Goal: Task Accomplishment & Management: Complete application form

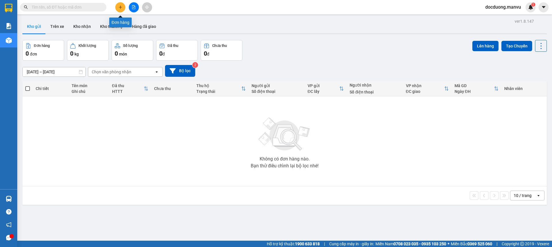
click at [121, 6] on icon "plus" at bounding box center [120, 7] width 4 height 4
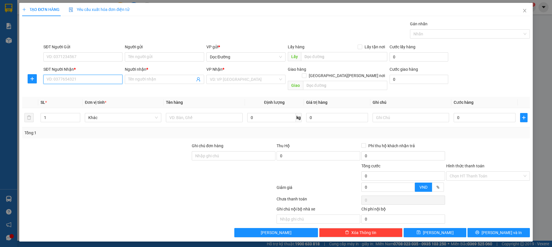
click at [93, 82] on input "SĐT Người Nhận *" at bounding box center [82, 79] width 79 height 9
click at [89, 80] on input "SĐT Người Nhận *" at bounding box center [82, 79] width 79 height 9
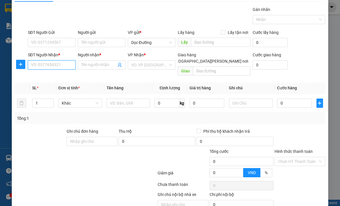
scroll to position [29, 0]
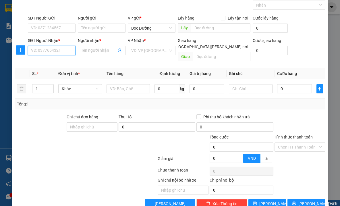
click at [47, 49] on input "SĐT Người Nhận *" at bounding box center [52, 50] width 48 height 9
type input "0989052611"
type input "kt"
type input "ka"
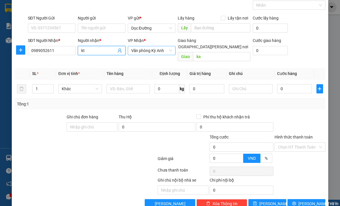
click at [136, 46] on div "Văn phòng Kỳ Anh" at bounding box center [152, 50] width 48 height 9
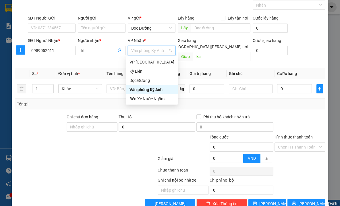
click at [136, 46] on div "Văn phòng Kỳ Anh" at bounding box center [152, 50] width 48 height 9
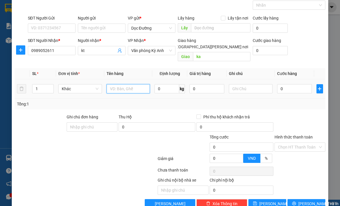
click at [123, 84] on input "text" at bounding box center [129, 88] width 44 height 9
type input "1"
type input "6 hop"
type input "3"
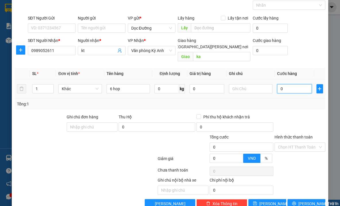
type input "3"
type input "30"
type input "300"
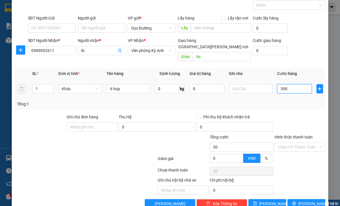
type input "300"
type input "3.000"
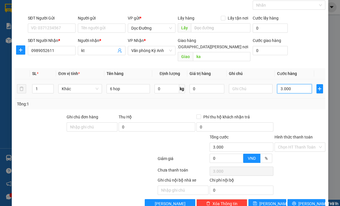
type input "30.000"
click at [141, 50] on span "Văn phòng Kỳ Anh" at bounding box center [151, 50] width 41 height 9
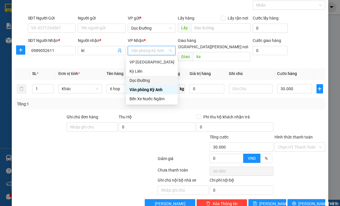
click at [141, 78] on div "Dọc Đường" at bounding box center [152, 80] width 45 height 6
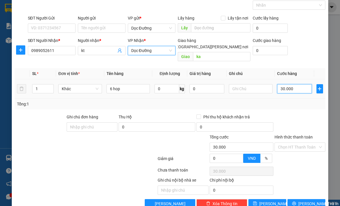
click at [290, 85] on input "30.000" at bounding box center [294, 88] width 35 height 9
type input "3"
type input "30"
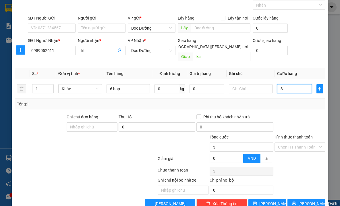
type input "30"
type input "300"
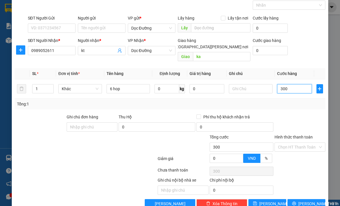
type input "3.000"
type input "30.000"
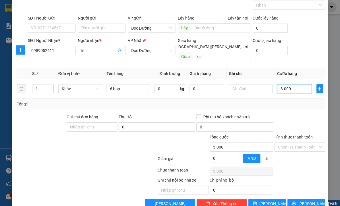
type input "30.000"
type input "300.000"
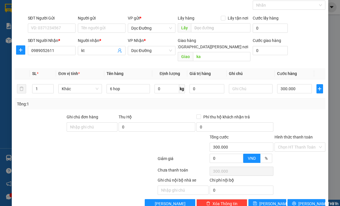
click at [284, 114] on div at bounding box center [300, 124] width 52 height 20
click at [257, 202] on icon "save" at bounding box center [255, 204] width 4 height 4
type input "0"
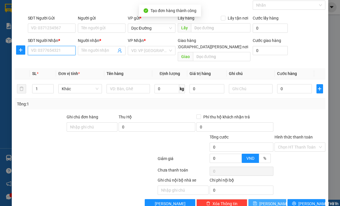
click at [60, 52] on input "SĐT Người Nhận *" at bounding box center [52, 50] width 48 height 9
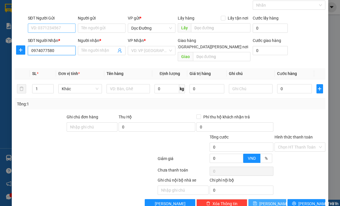
type input "0974077580"
type input "kt"
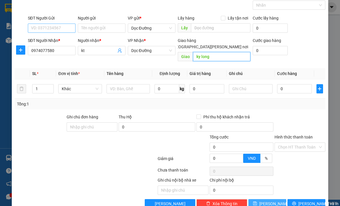
type input "ky long"
type input "1 xop"
type input "1"
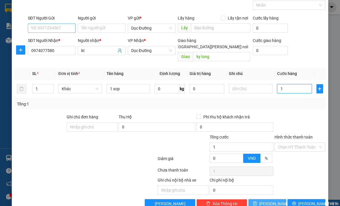
type input "10"
type input "100"
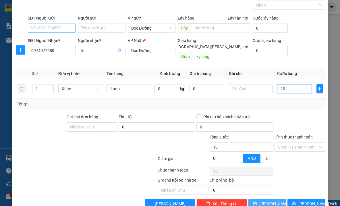
type input "100"
type input "1.000"
type input "10.000"
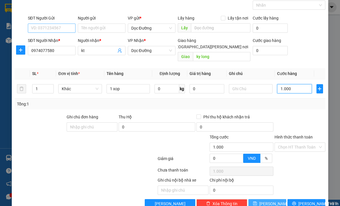
type input "10.000"
type input "100.000"
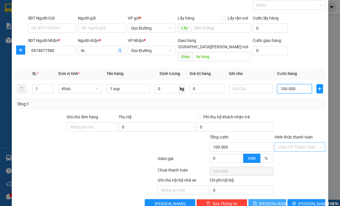
type input "100.000"
click at [290, 144] on input "Hình thức thanh toán" at bounding box center [298, 147] width 40 height 9
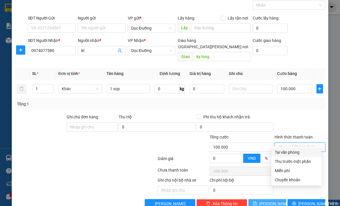
click at [289, 154] on div "Tại văn phòng" at bounding box center [296, 152] width 43 height 6
type input "0"
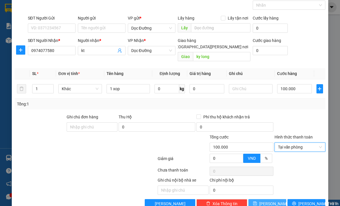
click at [263, 199] on button "[PERSON_NAME]" at bounding box center [268, 203] width 38 height 9
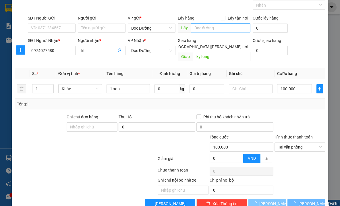
type input "0"
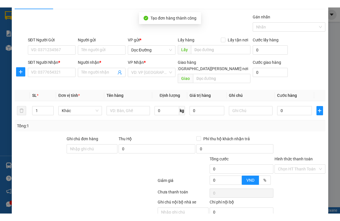
scroll to position [0, 0]
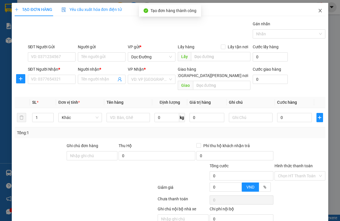
click at [317, 8] on span "Close" at bounding box center [321, 11] width 16 height 16
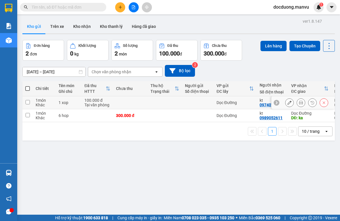
click at [83, 102] on td "100.000 đ Tại văn phòng" at bounding box center [98, 102] width 32 height 13
checkbox input "true"
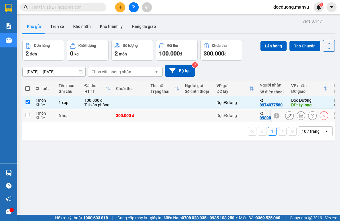
click at [77, 116] on div "6 hop" at bounding box center [69, 115] width 20 height 5
checkbox input "true"
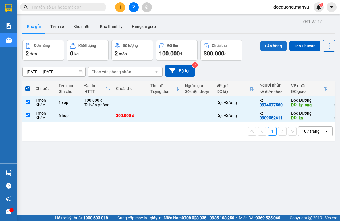
click at [271, 46] on button "Lên hàng" at bounding box center [274, 46] width 26 height 10
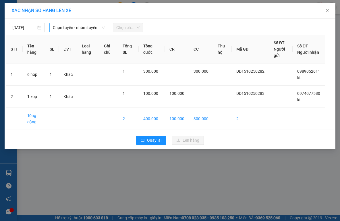
click at [69, 28] on span "Chọn tuyến - nhóm tuyến" at bounding box center [79, 27] width 52 height 9
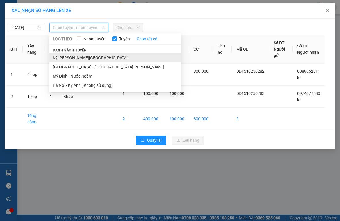
click at [65, 59] on li "Kỳ [PERSON_NAME][GEOGRAPHIC_DATA]" at bounding box center [115, 57] width 132 height 9
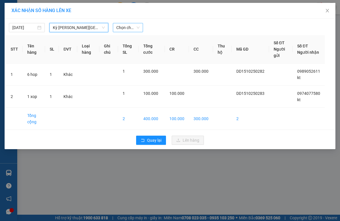
click at [130, 30] on span "Chọn chuyến" at bounding box center [127, 27] width 23 height 9
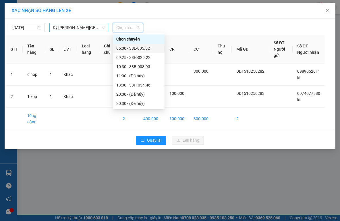
click at [75, 28] on span "Kỳ [PERSON_NAME][GEOGRAPHIC_DATA]" at bounding box center [79, 27] width 52 height 9
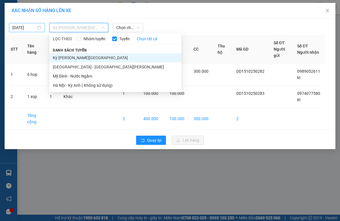
click at [21, 24] on input "[DATE]" at bounding box center [24, 27] width 24 height 6
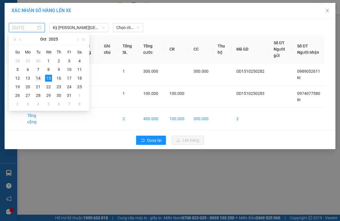
click at [39, 79] on div "14" at bounding box center [38, 78] width 7 height 7
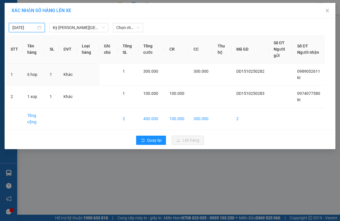
type input "[DATE]"
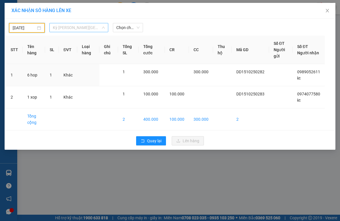
click at [76, 29] on span "Kỳ [PERSON_NAME][GEOGRAPHIC_DATA]" at bounding box center [79, 27] width 52 height 9
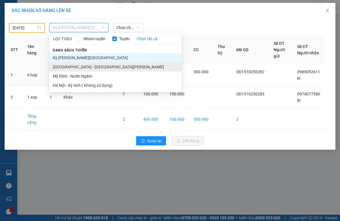
click at [70, 67] on li "[GEOGRAPHIC_DATA] - [GEOGRAPHIC_DATA][PERSON_NAME]" at bounding box center [115, 66] width 132 height 9
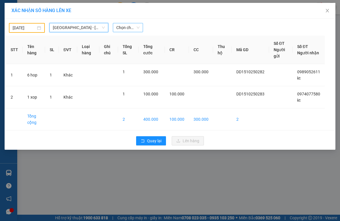
click at [127, 28] on span "Chọn chuyến" at bounding box center [127, 27] width 23 height 9
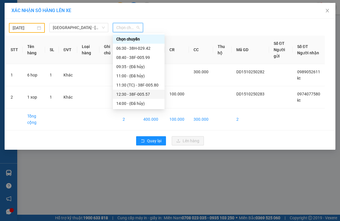
click at [132, 92] on div "12:30 - 38F-005.57" at bounding box center [138, 94] width 45 height 6
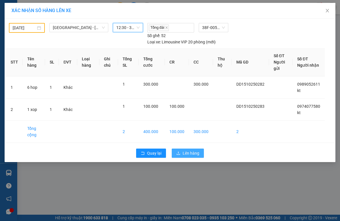
click at [186, 151] on span "Lên hàng" at bounding box center [191, 153] width 17 height 6
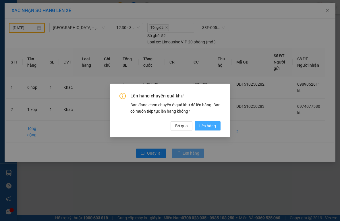
click at [210, 127] on span "Lên hàng" at bounding box center [208, 126] width 17 height 6
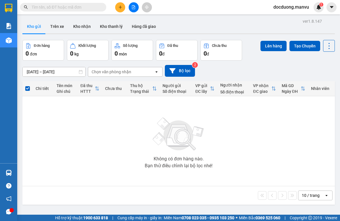
click at [66, 8] on input "text" at bounding box center [66, 7] width 68 height 6
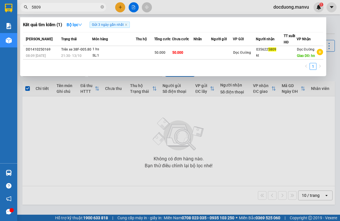
type input "5809"
click at [76, 129] on div at bounding box center [170, 110] width 340 height 221
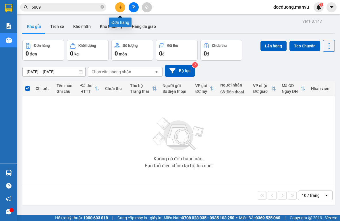
click at [122, 7] on icon "plus" at bounding box center [120, 7] width 4 height 4
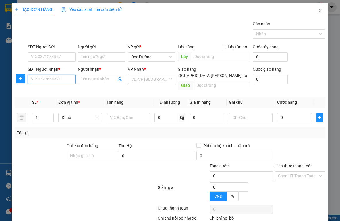
click at [50, 80] on input "SĐT Người Nhận *" at bounding box center [52, 79] width 48 height 9
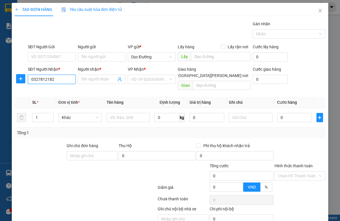
type input "0327812182"
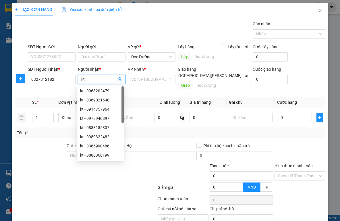
type input "kt"
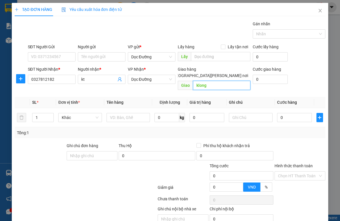
type input "klong"
type input "1 bao"
type input "1"
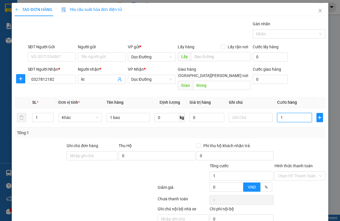
type input "10"
type input "100"
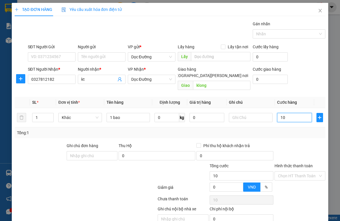
type input "100"
type input "1.000"
type input "10.000"
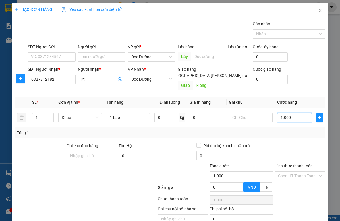
type input "10.000"
type input "100.000"
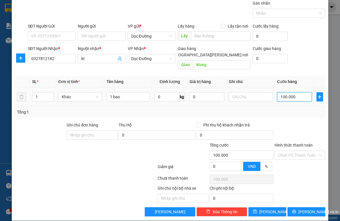
scroll to position [21, 0]
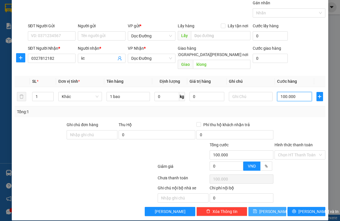
type input "100.000"
drag, startPoint x: 270, startPoint y: 202, endPoint x: 270, endPoint y: 195, distance: 7.2
click at [270, 208] on span "[PERSON_NAME]" at bounding box center [275, 211] width 31 height 6
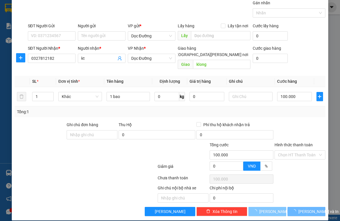
type input "0"
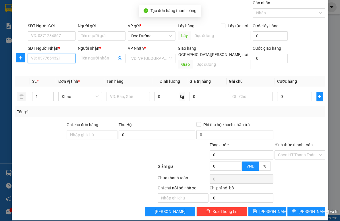
click at [55, 57] on input "SĐT Người Nhận *" at bounding box center [52, 58] width 48 height 9
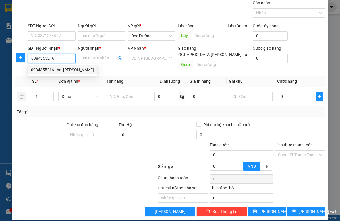
type input "0984355216"
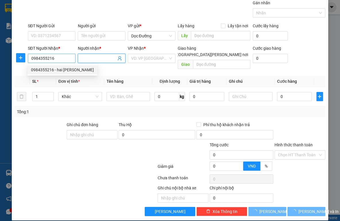
type input "hai [PERSON_NAME]"
type input "việt lào"
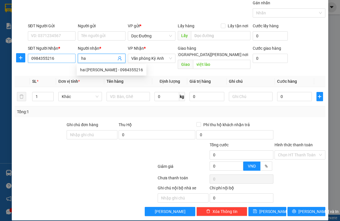
type input "h"
type input "kt"
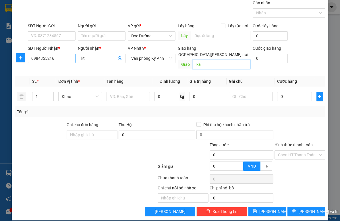
type input "ka"
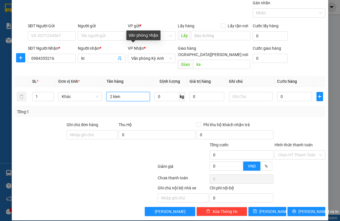
type input "2 kien"
type input "1"
type input "10"
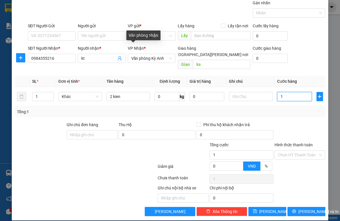
type input "10"
type input "100"
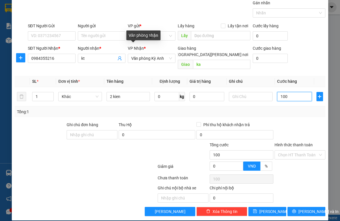
type input "1.000"
type input "10.000"
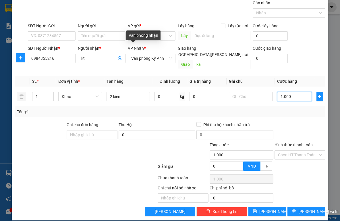
type input "10.000"
type input "100.000"
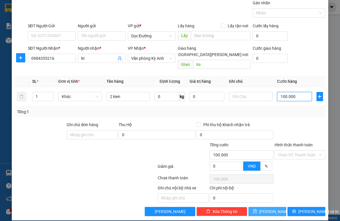
type input "100.000"
click at [272, 207] on button "[PERSON_NAME]" at bounding box center [268, 211] width 38 height 9
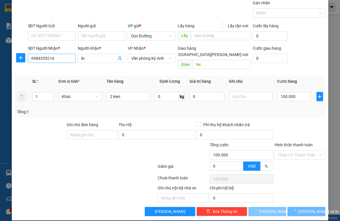
type input "0"
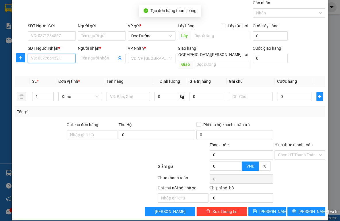
click at [57, 59] on input "SĐT Người Nhận *" at bounding box center [52, 58] width 48 height 9
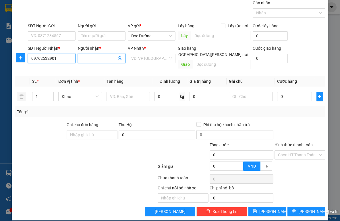
click at [54, 57] on input "09762532901" at bounding box center [52, 58] width 48 height 9
type input "0976253290"
type input "kt"
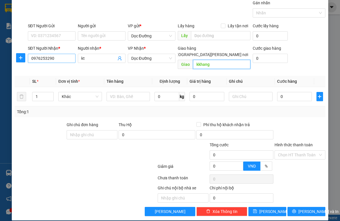
type input "kkhang"
type input "1 kien"
type input "1"
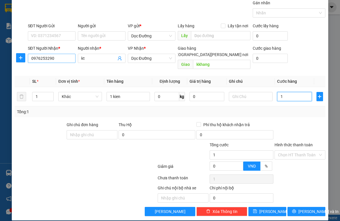
type input "10"
type input "100"
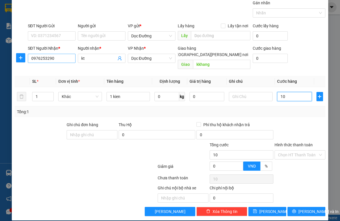
type input "100"
type input "1.000"
type input "10.000"
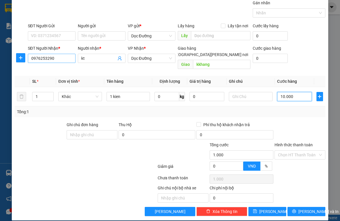
type input "10.000"
type input "100.000"
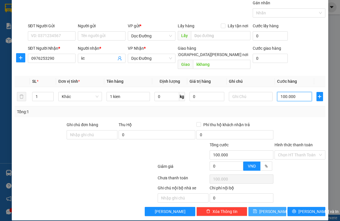
type input "100.000"
click at [264, 207] on button "[PERSON_NAME]" at bounding box center [268, 211] width 38 height 9
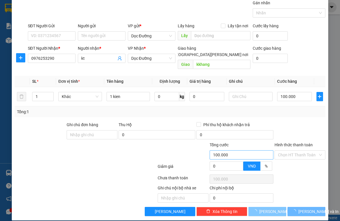
type input "0"
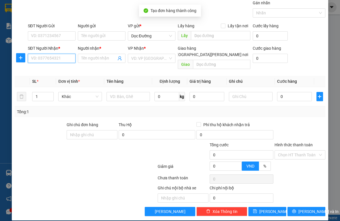
click at [62, 59] on input "SĐT Người Nhận *" at bounding box center [52, 58] width 48 height 9
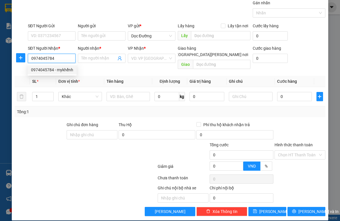
type input "0974045784"
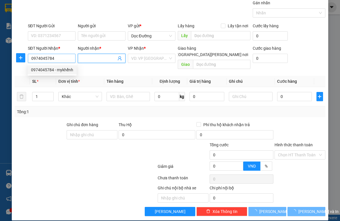
type input "mykhểnh"
type input "cẩm xuyên"
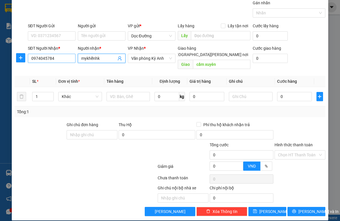
type input "mykhểnh"
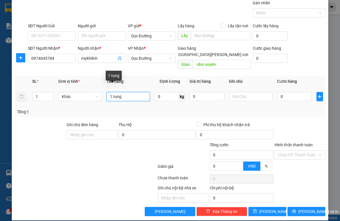
click at [114, 92] on input "1 tung" at bounding box center [129, 96] width 44 height 9
type input "1 thung"
click at [283, 92] on input "0" at bounding box center [294, 96] width 35 height 9
type input "5"
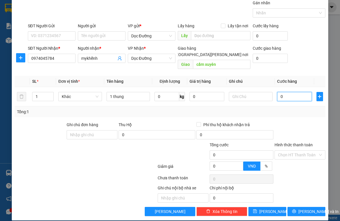
type input "5"
type input "50"
type input "500"
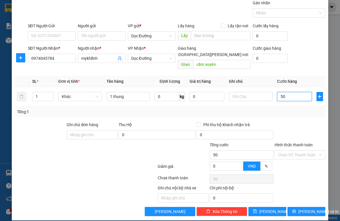
type input "500"
type input "5.000"
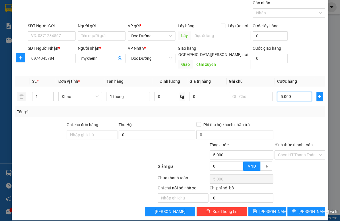
type input "50.000"
click at [278, 208] on button "[PERSON_NAME]" at bounding box center [268, 211] width 38 height 9
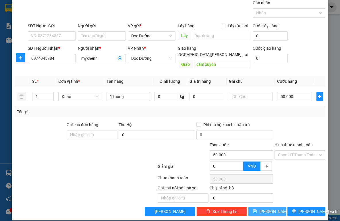
type input "0"
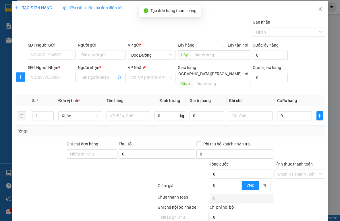
scroll to position [0, 0]
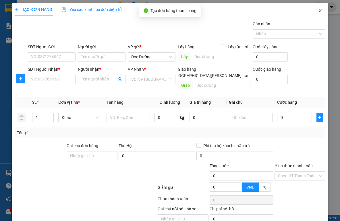
click at [319, 11] on span "Close" at bounding box center [321, 11] width 16 height 16
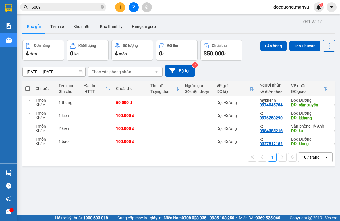
click at [47, 87] on div "Chi tiết" at bounding box center [44, 88] width 17 height 5
click at [30, 88] on th at bounding box center [27, 88] width 10 height 15
click at [28, 89] on span at bounding box center [27, 88] width 5 height 5
click at [28, 86] on input "checkbox" at bounding box center [28, 86] width 0 height 0
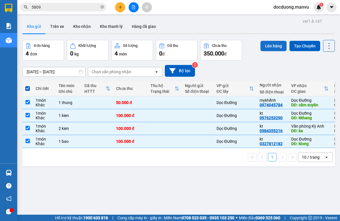
click at [266, 45] on button "Lên hàng" at bounding box center [274, 46] width 26 height 10
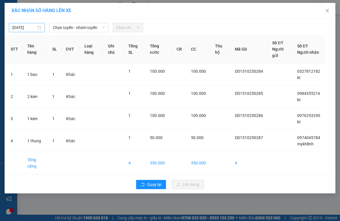
click at [30, 28] on input "[DATE]" at bounding box center [24, 27] width 24 height 6
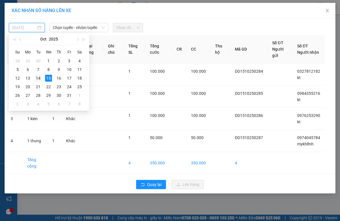
click at [37, 79] on div "14" at bounding box center [38, 78] width 7 height 7
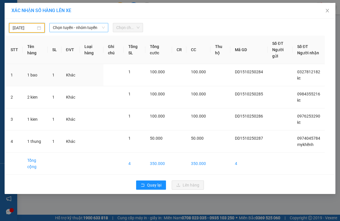
click at [78, 28] on span "Chọn tuyến - nhóm tuyến" at bounding box center [79, 27] width 52 height 9
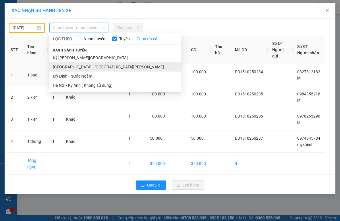
click at [75, 67] on li "[GEOGRAPHIC_DATA] - [GEOGRAPHIC_DATA][PERSON_NAME]" at bounding box center [115, 66] width 132 height 9
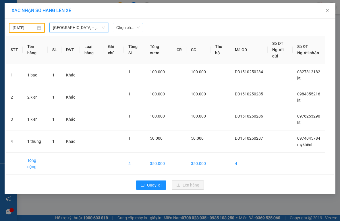
click at [123, 27] on span "Chọn chuyến" at bounding box center [127, 27] width 23 height 9
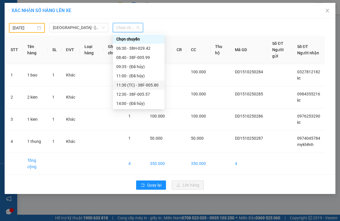
click at [135, 83] on div "11:30 (TC) - 38F-005.80" at bounding box center [138, 85] width 45 height 6
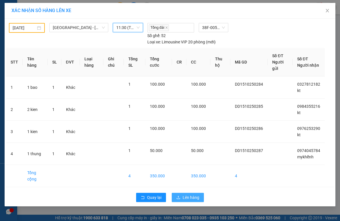
click at [190, 195] on span "Lên hàng" at bounding box center [191, 197] width 17 height 6
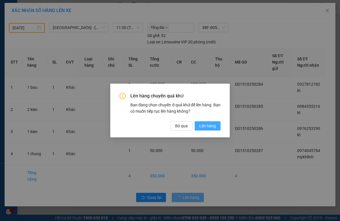
click at [209, 121] on button "Lên hàng" at bounding box center [208, 125] width 26 height 9
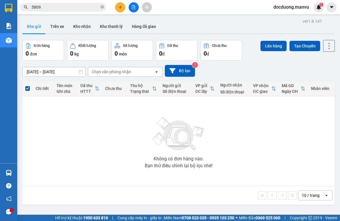
click at [104, 8] on icon "close-circle" at bounding box center [102, 6] width 3 height 3
click at [120, 9] on icon "plus" at bounding box center [120, 6] width 0 height 3
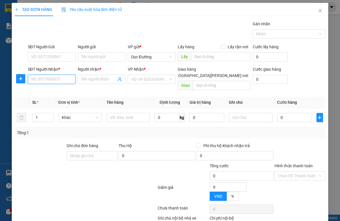
click at [45, 80] on input "SĐT Người Nhận *" at bounding box center [52, 79] width 48 height 9
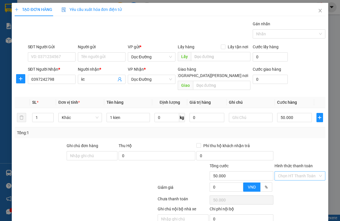
click at [286, 172] on input "Hình thức thanh toán" at bounding box center [298, 176] width 40 height 9
click at [277, 181] on div "Tại văn phòng" at bounding box center [296, 181] width 43 height 6
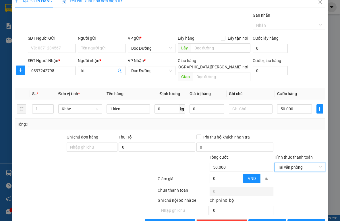
scroll to position [21, 0]
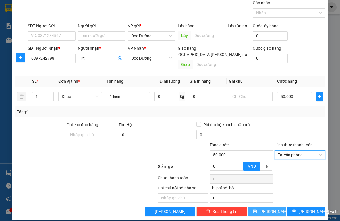
click at [263, 207] on button "[PERSON_NAME]" at bounding box center [268, 211] width 38 height 9
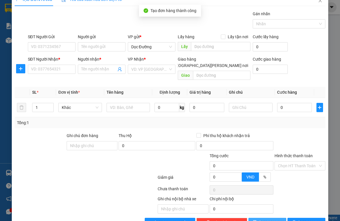
scroll to position [0, 0]
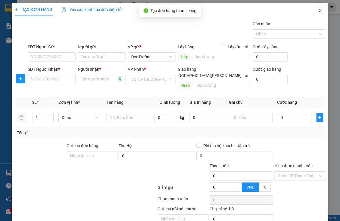
click at [317, 14] on span "Close" at bounding box center [321, 11] width 16 height 16
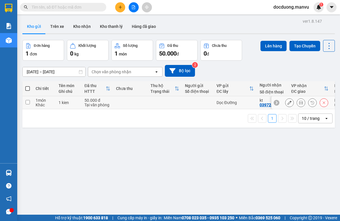
click at [37, 104] on div "Khác" at bounding box center [44, 105] width 17 height 5
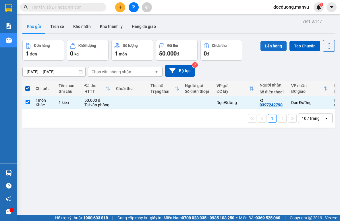
click at [265, 49] on button "Lên hàng" at bounding box center [274, 46] width 26 height 10
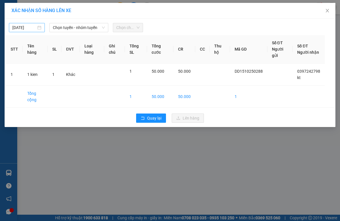
click at [24, 30] on input "[DATE]" at bounding box center [24, 27] width 24 height 6
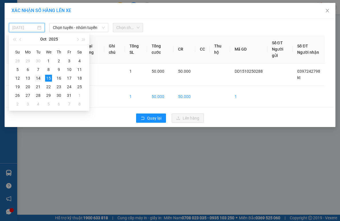
click at [40, 80] on div "14" at bounding box center [38, 78] width 7 height 7
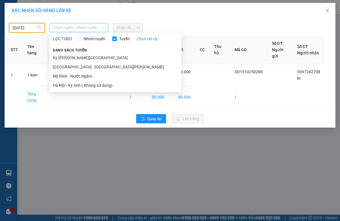
click at [77, 30] on span "Chọn tuyến - nhóm tuyến" at bounding box center [79, 27] width 52 height 9
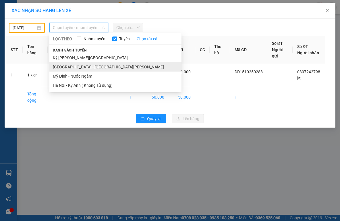
click at [80, 65] on li "[GEOGRAPHIC_DATA] - [GEOGRAPHIC_DATA][PERSON_NAME]" at bounding box center [115, 66] width 132 height 9
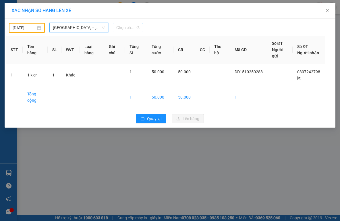
click at [127, 29] on span "Chọn chuyến" at bounding box center [127, 27] width 23 height 9
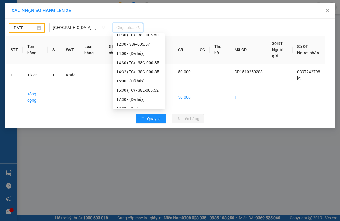
scroll to position [44, 0]
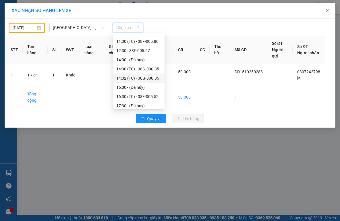
click at [142, 76] on div "14:32 (TC) - 38G-000.85" at bounding box center [138, 78] width 45 height 6
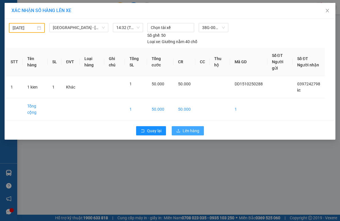
click at [182, 131] on button "Lên hàng" at bounding box center [188, 130] width 32 height 9
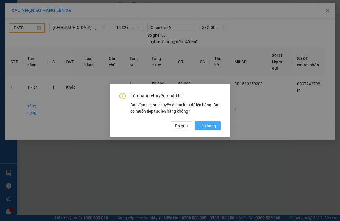
click at [212, 127] on span "Lên hàng" at bounding box center [208, 126] width 17 height 6
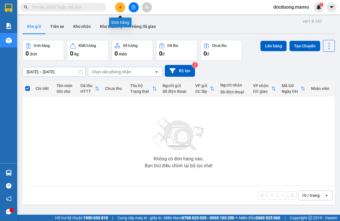
click at [121, 9] on icon "plus" at bounding box center [120, 7] width 4 height 4
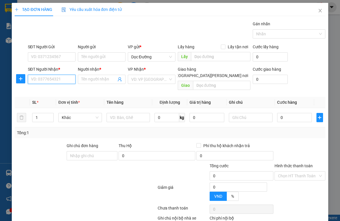
click at [45, 80] on input "SĐT Người Nhận *" at bounding box center [52, 79] width 48 height 9
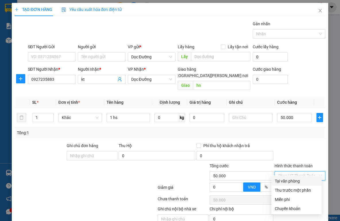
click at [283, 172] on input "Hình thức thanh toán" at bounding box center [298, 176] width 40 height 9
click at [282, 182] on div "Tại văn phòng" at bounding box center [296, 181] width 43 height 6
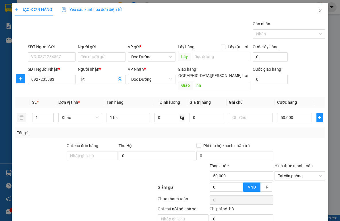
click at [285, 148] on div at bounding box center [300, 153] width 52 height 20
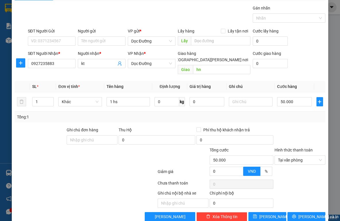
scroll to position [21, 0]
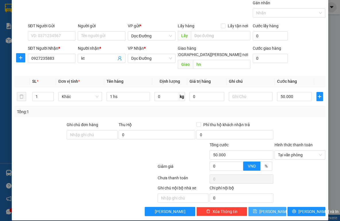
click at [267, 208] on span "[PERSON_NAME]" at bounding box center [275, 211] width 31 height 6
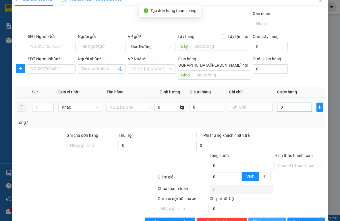
scroll to position [0, 0]
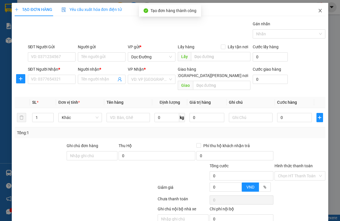
click at [318, 12] on icon "close" at bounding box center [320, 10] width 5 height 5
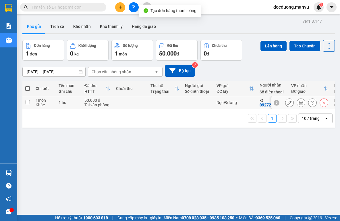
click at [116, 100] on td at bounding box center [130, 102] width 35 height 13
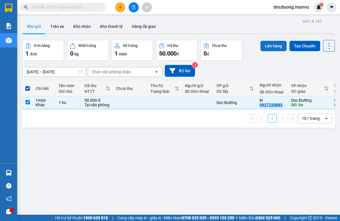
click at [266, 48] on button "Lên hàng" at bounding box center [274, 46] width 26 height 10
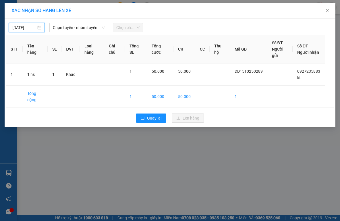
click at [20, 27] on input "[DATE]" at bounding box center [24, 27] width 24 height 6
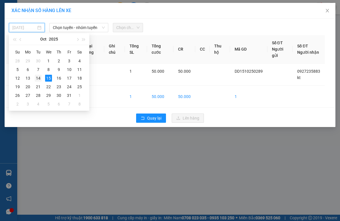
click at [39, 77] on div "14" at bounding box center [38, 78] width 7 height 7
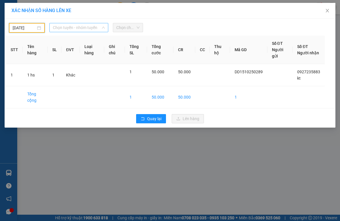
click at [76, 27] on span "Chọn tuyến - nhóm tuyến" at bounding box center [79, 27] width 52 height 9
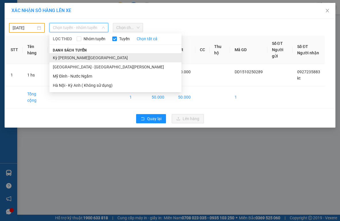
click at [71, 58] on li "Kỳ [PERSON_NAME][GEOGRAPHIC_DATA]" at bounding box center [115, 57] width 132 height 9
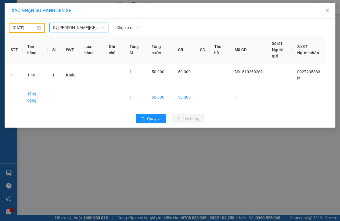
click at [131, 29] on span "Chọn chuyến" at bounding box center [127, 27] width 23 height 9
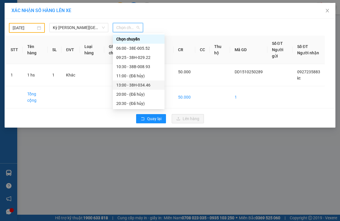
click at [141, 86] on div "13:00 - 38H-034.46" at bounding box center [138, 85] width 45 height 6
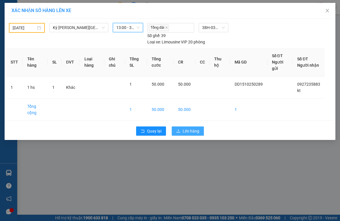
click at [194, 131] on span "Lên hàng" at bounding box center [191, 131] width 17 height 6
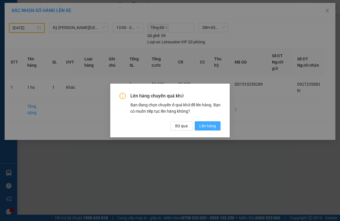
click at [217, 125] on button "Lên hàng" at bounding box center [208, 125] width 26 height 9
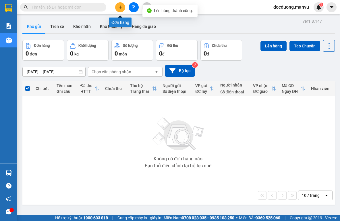
click at [121, 10] on button at bounding box center [120, 7] width 10 height 10
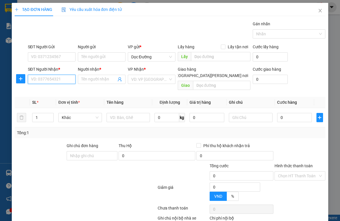
click at [64, 81] on input "SĐT Người Nhận *" at bounding box center [52, 79] width 48 height 9
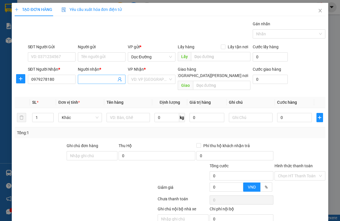
click at [96, 81] on input "Người nhận *" at bounding box center [98, 79] width 35 height 6
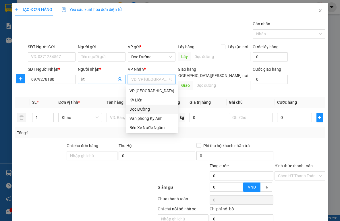
click at [96, 80] on input "kt" at bounding box center [98, 79] width 35 height 6
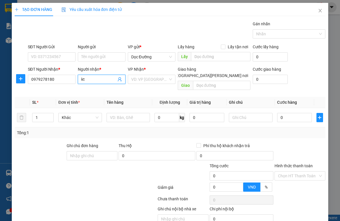
click at [96, 80] on input "kt" at bounding box center [98, 79] width 35 height 6
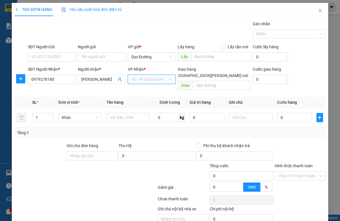
click at [148, 81] on input "search" at bounding box center [149, 79] width 37 height 9
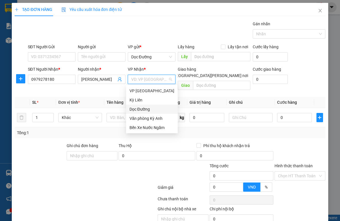
click at [141, 111] on div "Dọc Đường" at bounding box center [152, 109] width 45 height 6
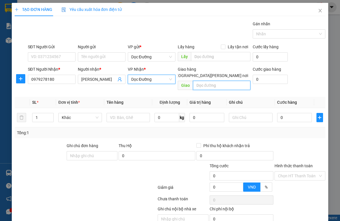
click at [212, 81] on input "text" at bounding box center [222, 85] width 58 height 9
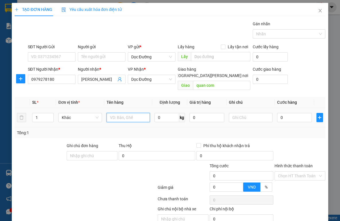
click at [131, 116] on input "text" at bounding box center [129, 117] width 44 height 9
click at [307, 172] on input "Hình thức thanh toán" at bounding box center [298, 176] width 40 height 9
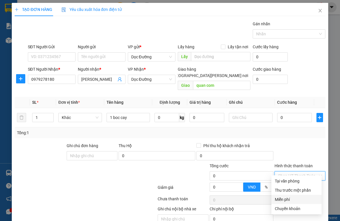
click at [293, 201] on div "Miễn phí" at bounding box center [296, 199] width 43 height 6
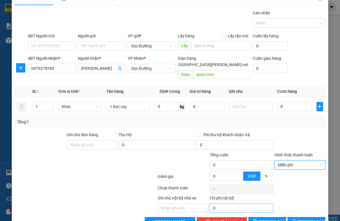
scroll to position [21, 0]
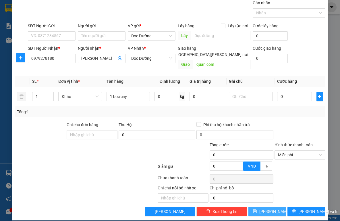
click at [268, 208] on span "[PERSON_NAME]" at bounding box center [275, 211] width 31 height 6
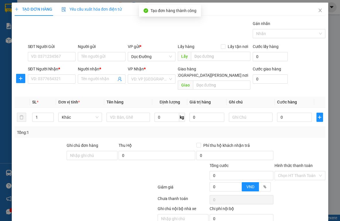
scroll to position [0, 0]
click at [318, 11] on icon "close" at bounding box center [320, 10] width 5 height 5
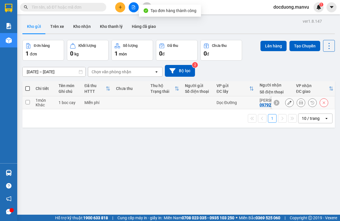
drag, startPoint x: 112, startPoint y: 103, endPoint x: 128, endPoint y: 96, distance: 17.7
click at [112, 103] on td "Miễn phí" at bounding box center [98, 102] width 32 height 13
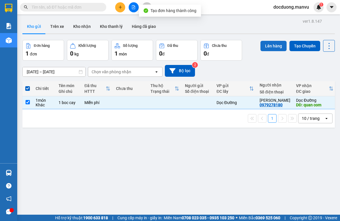
click at [261, 46] on button "Lên hàng" at bounding box center [274, 46] width 26 height 10
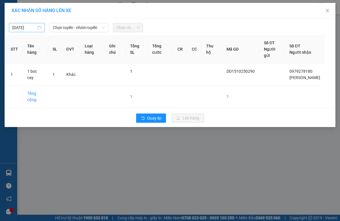
click at [29, 29] on input "[DATE]" at bounding box center [24, 27] width 24 height 6
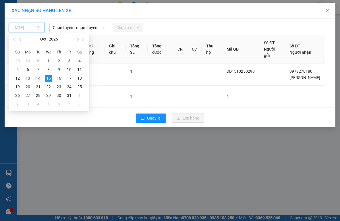
click at [40, 77] on div "14" at bounding box center [38, 78] width 7 height 7
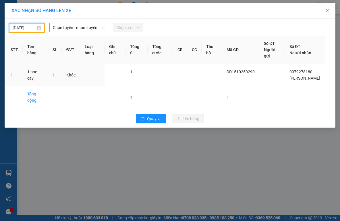
click at [72, 31] on span "Chọn tuyến - nhóm tuyến" at bounding box center [79, 27] width 52 height 9
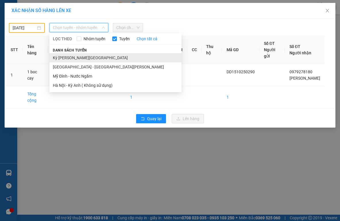
click at [77, 59] on li "Kỳ [PERSON_NAME][GEOGRAPHIC_DATA]" at bounding box center [115, 57] width 132 height 9
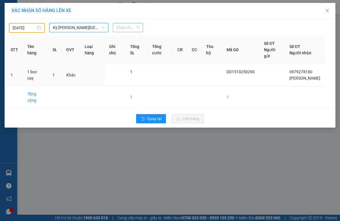
click at [125, 28] on span "Chọn chuyến" at bounding box center [127, 27] width 23 height 9
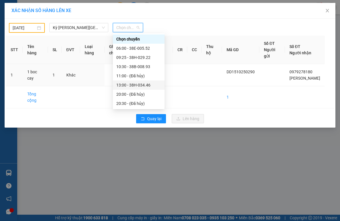
click at [142, 85] on div "13:00 - 38H-034.46" at bounding box center [138, 85] width 45 height 6
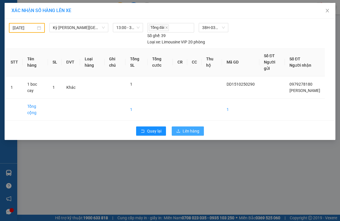
click at [193, 129] on span "Lên hàng" at bounding box center [191, 131] width 17 height 6
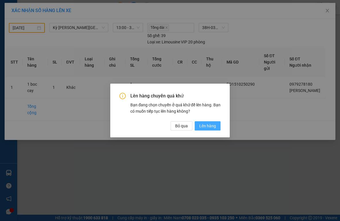
click at [212, 127] on span "Lên hàng" at bounding box center [208, 126] width 17 height 6
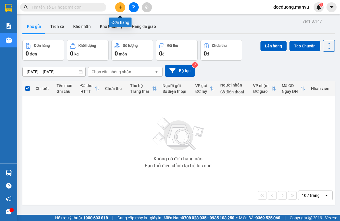
click at [124, 8] on button at bounding box center [120, 7] width 10 height 10
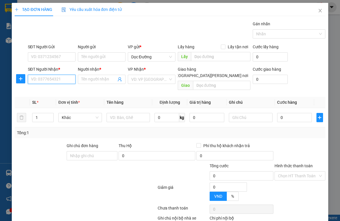
click at [38, 80] on input "SĐT Người Nhận *" at bounding box center [52, 79] width 48 height 9
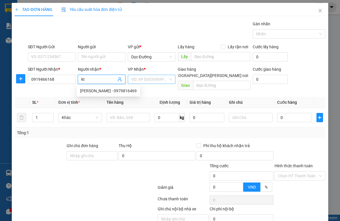
click at [151, 76] on input "search" at bounding box center [149, 79] width 37 height 9
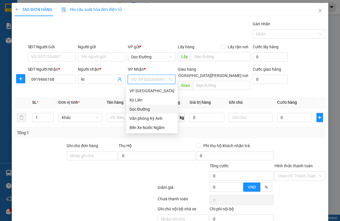
click at [156, 112] on div "Dọc Đường" at bounding box center [152, 109] width 52 height 9
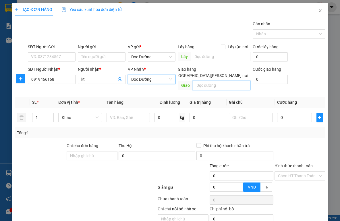
click at [209, 81] on input "text" at bounding box center [222, 85] width 58 height 9
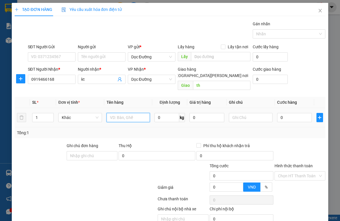
click at [132, 113] on input "text" at bounding box center [129, 117] width 44 height 9
click at [284, 113] on input "0" at bounding box center [294, 117] width 35 height 9
click at [300, 143] on div at bounding box center [300, 153] width 52 height 20
click at [290, 172] on input "Hình thức thanh toán" at bounding box center [298, 176] width 40 height 9
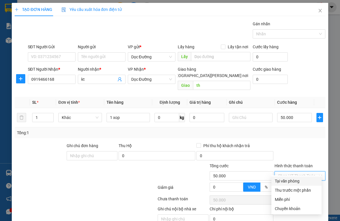
click at [280, 183] on div "Tại văn phòng" at bounding box center [296, 181] width 43 height 6
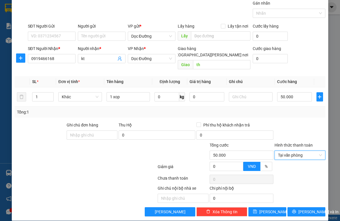
scroll to position [21, 0]
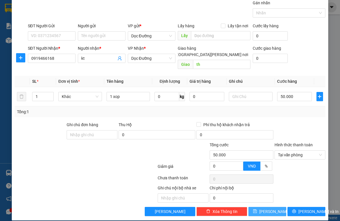
click at [266, 208] on span "[PERSON_NAME]" at bounding box center [275, 211] width 31 height 6
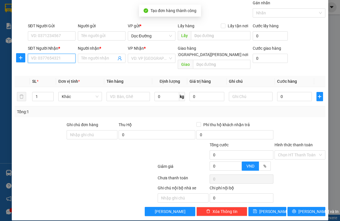
click at [63, 60] on input "SĐT Người Nhận *" at bounding box center [52, 58] width 48 height 9
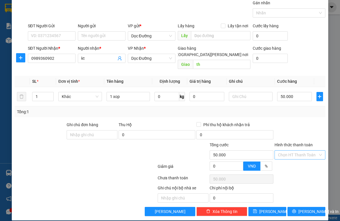
click at [283, 151] on input "Hình thức thanh toán" at bounding box center [298, 155] width 40 height 9
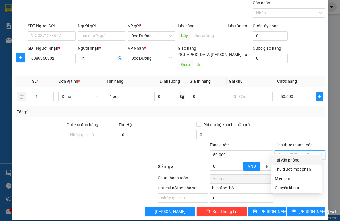
click at [278, 161] on div "Tại văn phòng" at bounding box center [296, 160] width 43 height 6
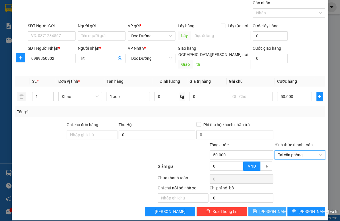
click at [268, 208] on span "[PERSON_NAME]" at bounding box center [275, 211] width 31 height 6
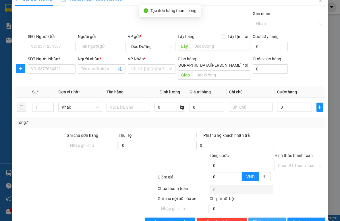
scroll to position [0, 0]
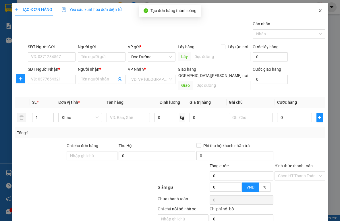
click at [318, 12] on icon "close" at bounding box center [320, 10] width 5 height 5
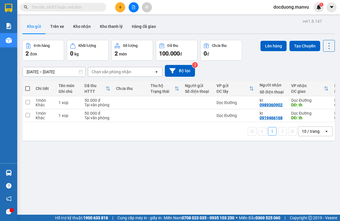
click at [31, 89] on th at bounding box center [27, 88] width 10 height 15
click at [132, 104] on td at bounding box center [130, 102] width 35 height 13
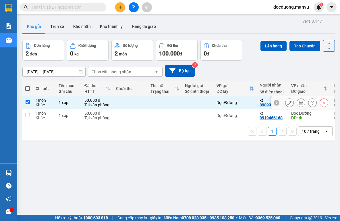
click at [129, 112] on td at bounding box center [130, 115] width 35 height 13
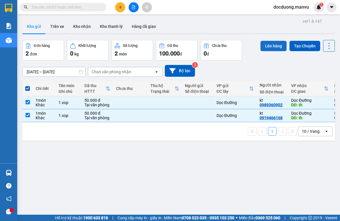
click at [269, 48] on button "Lên hàng" at bounding box center [274, 46] width 26 height 10
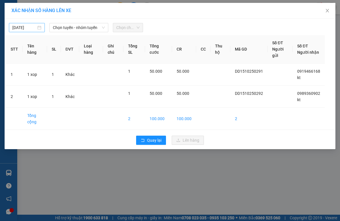
click at [28, 26] on input "[DATE]" at bounding box center [24, 27] width 24 height 6
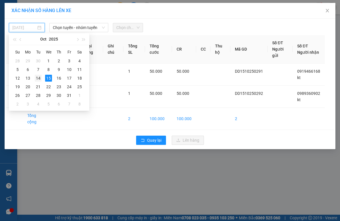
click at [38, 76] on div "14" at bounding box center [38, 78] width 7 height 7
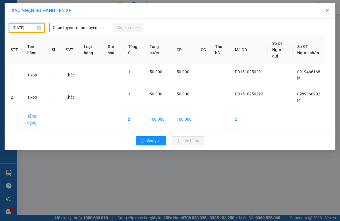
click at [72, 29] on span "Chọn tuyến - nhóm tuyến" at bounding box center [79, 27] width 52 height 9
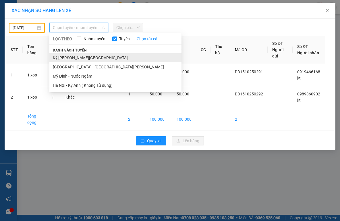
click at [73, 56] on li "Kỳ [PERSON_NAME][GEOGRAPHIC_DATA]" at bounding box center [115, 57] width 132 height 9
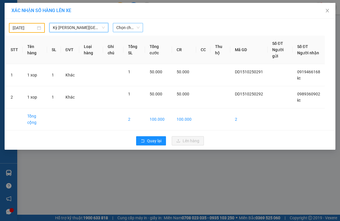
click at [138, 28] on span "Chọn chuyến" at bounding box center [127, 27] width 23 height 9
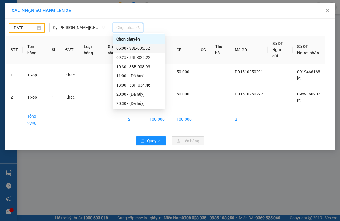
click at [146, 48] on div "06:00 - 38E-005.52" at bounding box center [138, 48] width 45 height 6
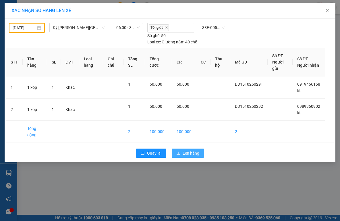
click at [190, 150] on span "Lên hàng" at bounding box center [191, 153] width 17 height 6
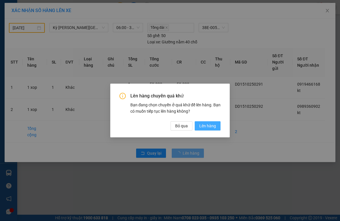
click at [206, 124] on span "Lên hàng" at bounding box center [208, 126] width 17 height 6
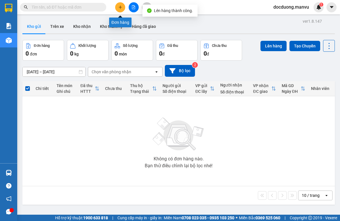
click at [119, 9] on icon "plus" at bounding box center [120, 7] width 4 height 4
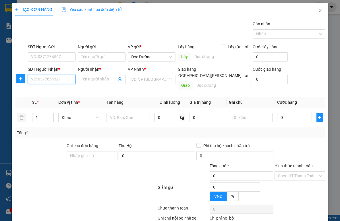
click at [45, 79] on input "SĐT Người Nhận *" at bounding box center [52, 79] width 48 height 9
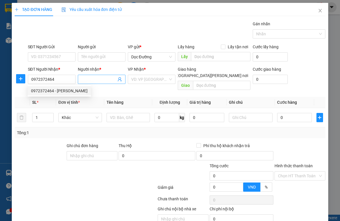
click at [96, 81] on input "Người nhận *" at bounding box center [98, 79] width 35 height 6
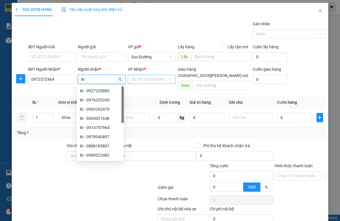
click at [153, 78] on input "search" at bounding box center [149, 79] width 37 height 9
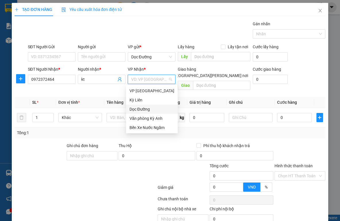
click at [143, 106] on div "Dọc Đường" at bounding box center [152, 109] width 45 height 6
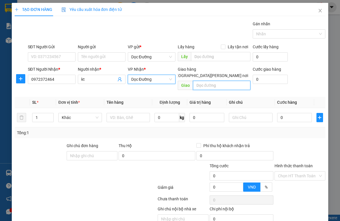
click at [202, 81] on input "text" at bounding box center [222, 85] width 58 height 9
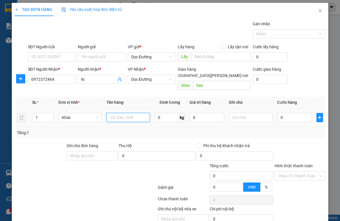
click at [130, 113] on input "text" at bounding box center [129, 117] width 44 height 9
click at [288, 118] on td "0" at bounding box center [294, 117] width 39 height 19
click at [287, 115] on input "0" at bounding box center [294, 117] width 35 height 9
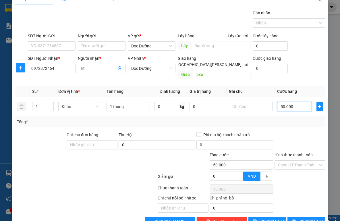
scroll to position [21, 0]
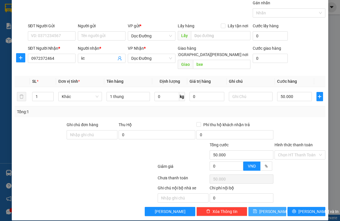
click at [265, 208] on span "[PERSON_NAME]" at bounding box center [275, 211] width 31 height 6
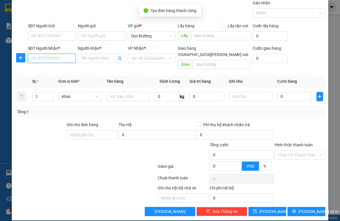
click at [52, 57] on input "SĐT Người Nhận *" at bounding box center [52, 58] width 48 height 9
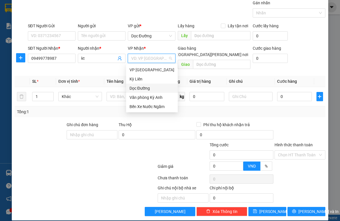
click at [144, 56] on input "search" at bounding box center [149, 58] width 37 height 9
click at [150, 91] on div "Dọc Đường" at bounding box center [152, 88] width 45 height 6
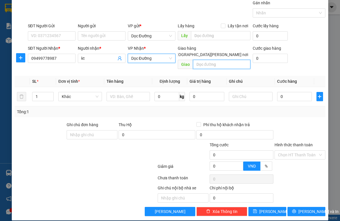
click at [211, 60] on input "text" at bounding box center [222, 64] width 58 height 9
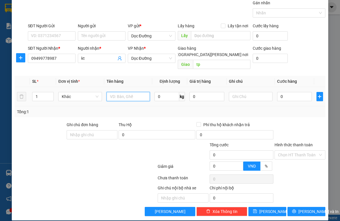
click at [141, 92] on input "text" at bounding box center [129, 96] width 44 height 9
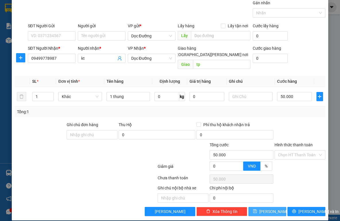
click at [266, 208] on span "[PERSON_NAME]" at bounding box center [275, 211] width 31 height 6
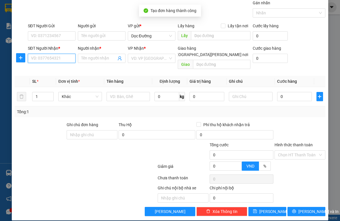
click at [39, 59] on input "SĐT Người Nhận *" at bounding box center [52, 58] width 48 height 9
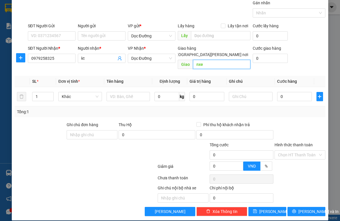
click at [209, 60] on input "nxe" at bounding box center [222, 64] width 58 height 9
click at [257, 210] on icon "save" at bounding box center [256, 212] width 4 height 4
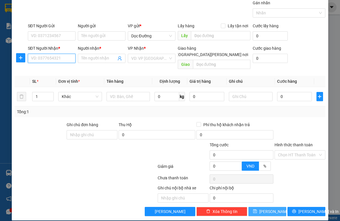
click at [53, 57] on input "SĐT Người Nhận *" at bounding box center [52, 58] width 48 height 9
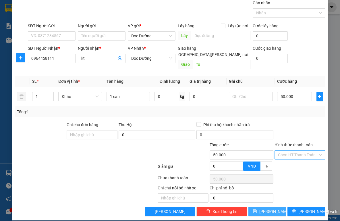
click at [299, 151] on input "Hình thức thanh toán" at bounding box center [298, 155] width 40 height 9
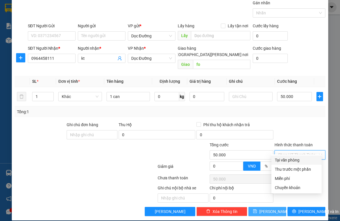
click at [286, 161] on div "Tại văn phòng" at bounding box center [296, 160] width 43 height 6
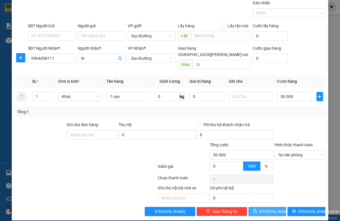
click at [275, 207] on button "[PERSON_NAME]" at bounding box center [268, 211] width 38 height 9
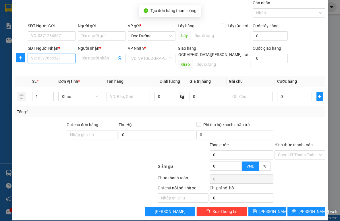
click at [51, 60] on input "SĐT Người Nhận *" at bounding box center [52, 58] width 48 height 9
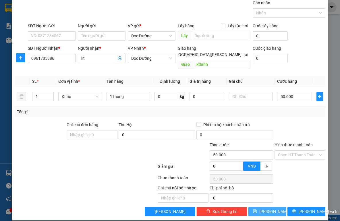
click at [256, 207] on button "[PERSON_NAME]" at bounding box center [268, 211] width 38 height 9
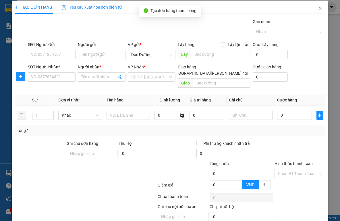
scroll to position [0, 0]
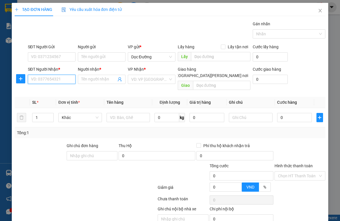
click at [53, 81] on input "SĐT Người Nhận *" at bounding box center [52, 79] width 48 height 9
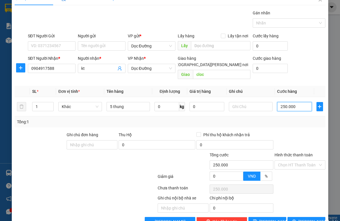
scroll to position [21, 0]
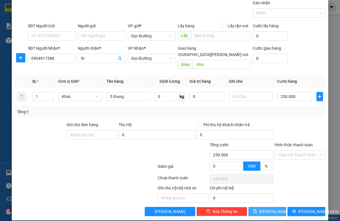
click at [270, 208] on span "[PERSON_NAME]" at bounding box center [275, 211] width 31 height 6
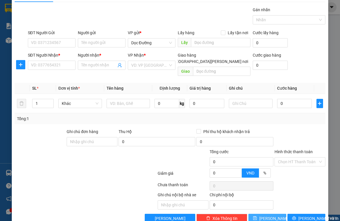
scroll to position [0, 0]
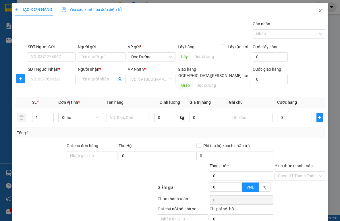
click at [318, 13] on icon "close" at bounding box center [320, 10] width 5 height 5
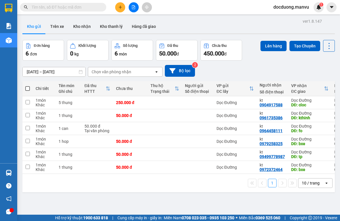
click at [25, 89] on th at bounding box center [27, 88] width 10 height 15
click at [30, 90] on span at bounding box center [27, 88] width 5 height 5
click at [28, 86] on input "checkbox" at bounding box center [28, 86] width 0 height 0
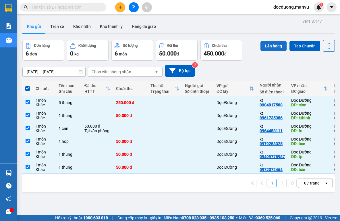
click at [272, 44] on button "Lên hàng" at bounding box center [274, 46] width 26 height 10
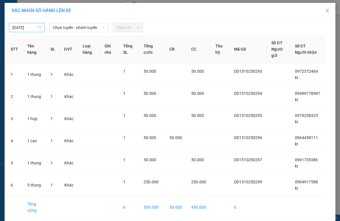
click at [26, 30] on input "[DATE]" at bounding box center [24, 27] width 24 height 6
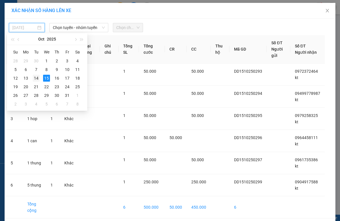
click at [35, 79] on div "14" at bounding box center [36, 78] width 7 height 7
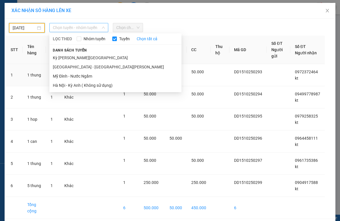
click at [70, 28] on span "Chọn tuyến - nhóm tuyến" at bounding box center [79, 27] width 52 height 9
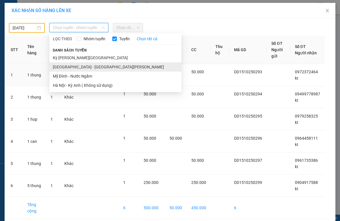
click at [67, 68] on li "[GEOGRAPHIC_DATA] - [GEOGRAPHIC_DATA][PERSON_NAME]" at bounding box center [115, 66] width 132 height 9
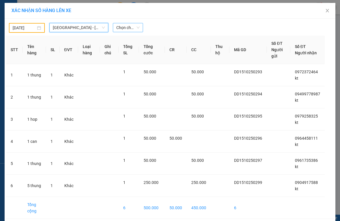
click at [130, 28] on span "Chọn chuyến" at bounding box center [127, 27] width 23 height 9
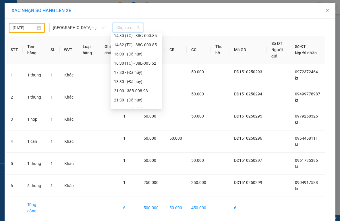
scroll to position [101, 0]
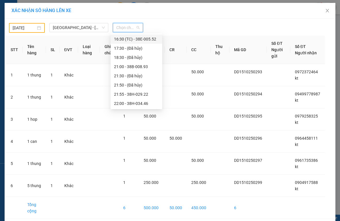
click at [132, 40] on div "16:30 (TC) - 38E-005.52" at bounding box center [136, 39] width 45 height 6
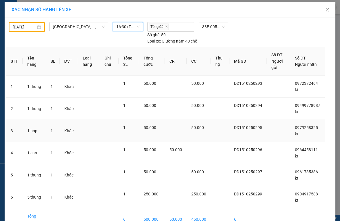
scroll to position [0, 0]
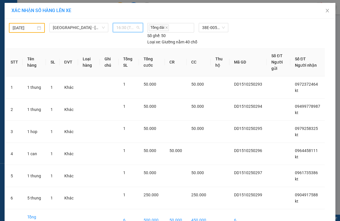
click at [132, 28] on span "16:30 (TC) - 38E-005.52" at bounding box center [127, 27] width 23 height 9
click at [253, 34] on div "Tổng đài 38E-005.52 Số ghế: 50 [PERSON_NAME] xe: Giường nằm 40 chỗ" at bounding box center [213, 34] width 137 height 22
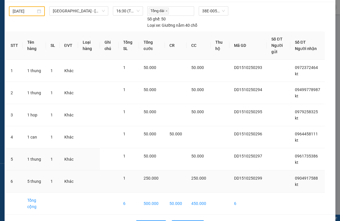
scroll to position [37, 0]
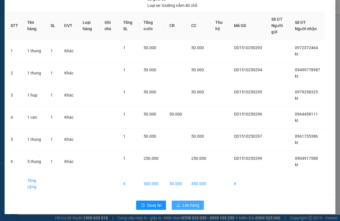
click at [191, 206] on span "Lên hàng" at bounding box center [191, 205] width 17 height 6
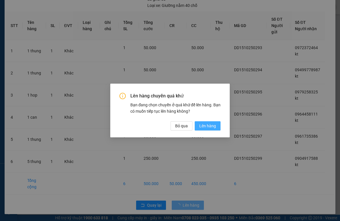
click at [206, 123] on span "Lên hàng" at bounding box center [208, 126] width 17 height 6
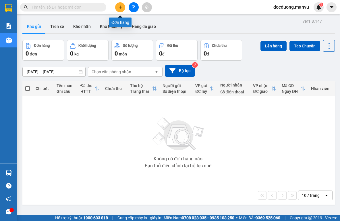
click at [122, 9] on button at bounding box center [120, 7] width 10 height 10
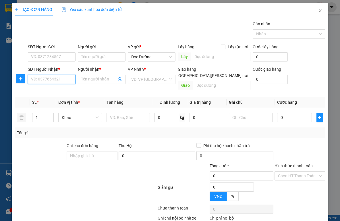
click at [40, 79] on input "SĐT Người Nhận *" at bounding box center [52, 79] width 48 height 9
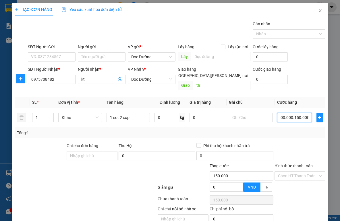
scroll to position [21, 0]
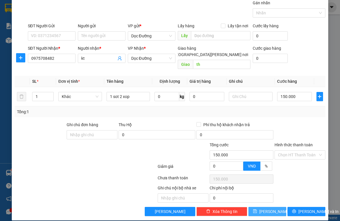
click at [266, 208] on span "[PERSON_NAME]" at bounding box center [275, 211] width 31 height 6
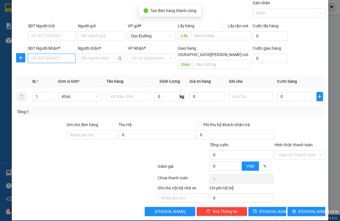
click at [56, 59] on input "SĐT Người Nhận *" at bounding box center [52, 58] width 48 height 9
click at [58, 58] on input "SĐT Người Nhận *" at bounding box center [52, 58] width 48 height 9
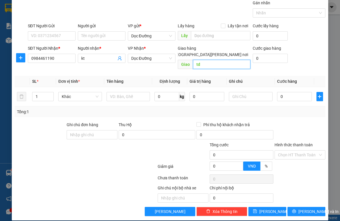
click at [200, 60] on input "td" at bounding box center [222, 64] width 58 height 9
click at [129, 92] on input "text" at bounding box center [129, 96] width 44 height 9
click at [270, 122] on div "Phí thu hộ khách nhận trả" at bounding box center [235, 125] width 77 height 6
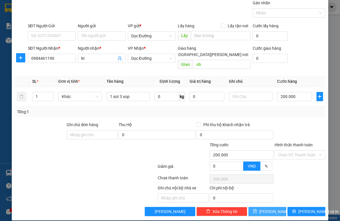
click at [257, 209] on icon "save" at bounding box center [255, 211] width 4 height 4
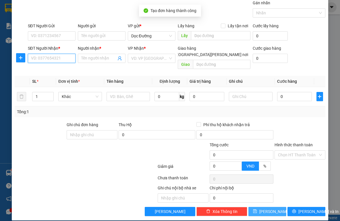
click at [55, 60] on input "SĐT Người Nhận *" at bounding box center [52, 58] width 48 height 9
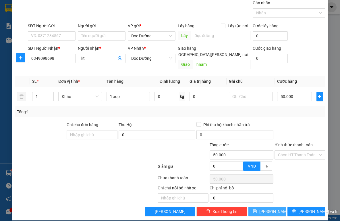
click at [276, 207] on button "[PERSON_NAME]" at bounding box center [268, 211] width 38 height 9
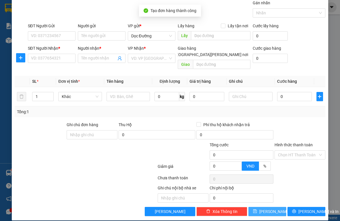
scroll to position [0, 0]
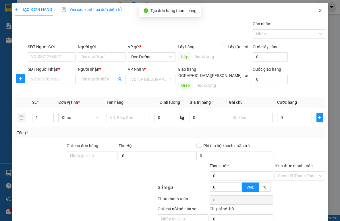
click at [313, 11] on span "Close" at bounding box center [321, 11] width 16 height 16
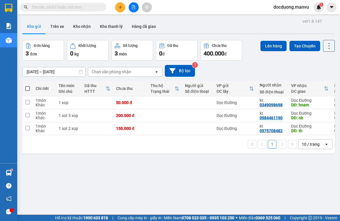
click at [26, 86] on label at bounding box center [27, 89] width 5 height 6
click at [28, 86] on input "checkbox" at bounding box center [28, 86] width 0 height 0
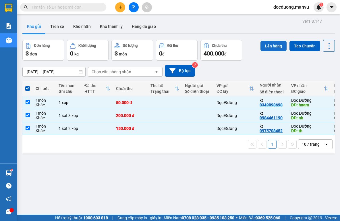
click at [273, 46] on button "Lên hàng" at bounding box center [274, 46] width 26 height 10
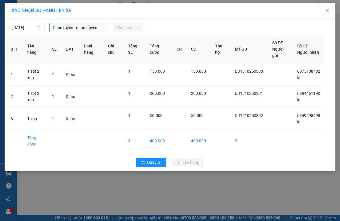
click at [74, 30] on span "Chọn tuyến - nhóm tuyến" at bounding box center [79, 27] width 52 height 9
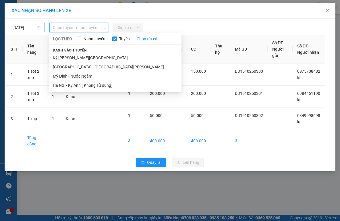
click at [28, 29] on input "[DATE]" at bounding box center [24, 27] width 24 height 6
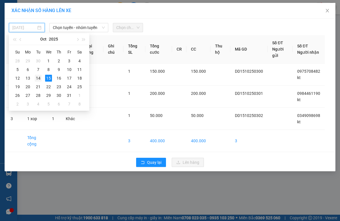
click at [39, 77] on div "14" at bounding box center [38, 78] width 7 height 7
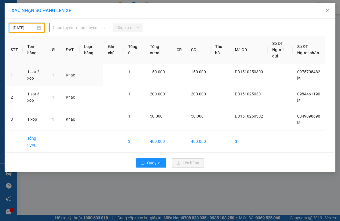
click at [71, 30] on span "Chọn tuyến - nhóm tuyến" at bounding box center [79, 27] width 52 height 9
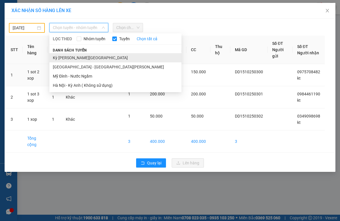
click at [71, 59] on li "Kỳ [PERSON_NAME][GEOGRAPHIC_DATA]" at bounding box center [115, 57] width 132 height 9
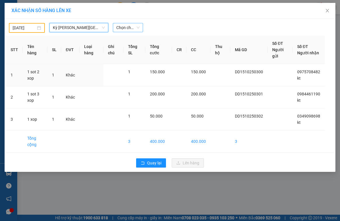
click at [134, 27] on span "Chọn chuyến" at bounding box center [127, 27] width 23 height 9
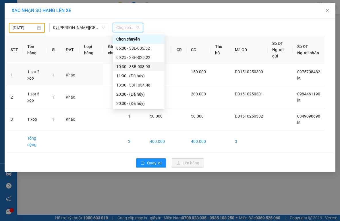
click at [144, 70] on div "10:30 - 38B-008.93" at bounding box center [139, 66] width 52 height 9
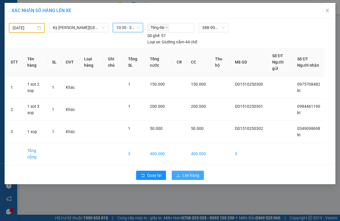
click at [192, 174] on span "Lên hàng" at bounding box center [191, 175] width 17 height 6
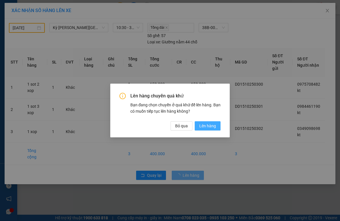
click at [208, 126] on span "Lên hàng" at bounding box center [208, 126] width 17 height 6
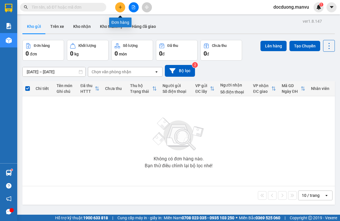
click at [123, 4] on button at bounding box center [120, 7] width 10 height 10
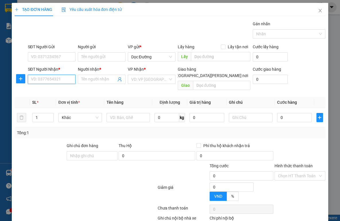
click at [57, 81] on input "SĐT Người Nhận *" at bounding box center [52, 79] width 48 height 9
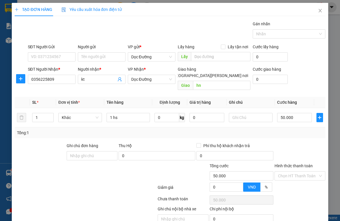
click at [149, 130] on div "Tổng: 1" at bounding box center [170, 133] width 306 height 6
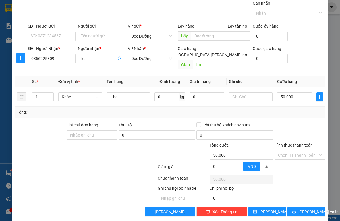
scroll to position [21, 0]
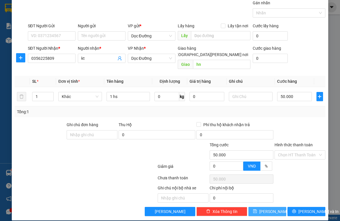
click at [269, 208] on span "[PERSON_NAME]" at bounding box center [275, 211] width 31 height 6
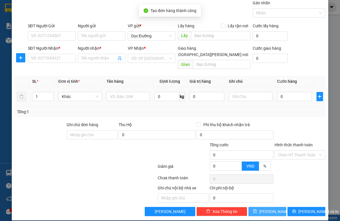
scroll to position [0, 0]
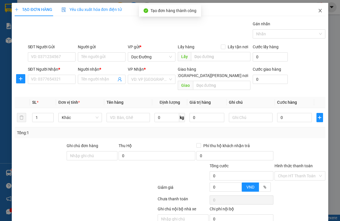
click at [315, 13] on span "Close" at bounding box center [321, 11] width 16 height 16
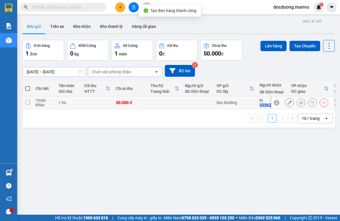
click at [74, 98] on td "1 hs" at bounding box center [69, 102] width 26 height 13
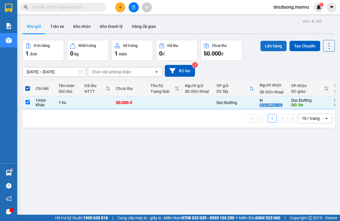
click at [272, 47] on button "Lên hàng" at bounding box center [274, 46] width 26 height 10
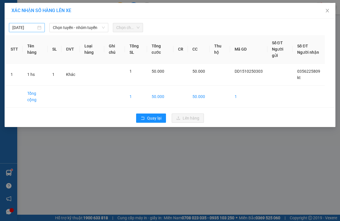
click at [31, 28] on input "[DATE]" at bounding box center [24, 27] width 24 height 6
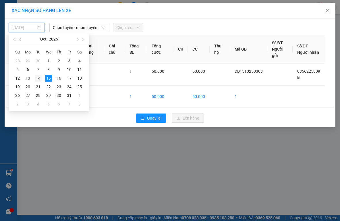
click at [41, 78] on div "14" at bounding box center [38, 78] width 7 height 7
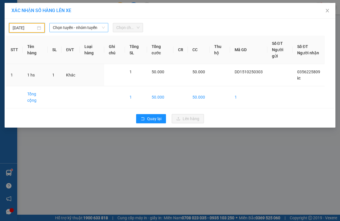
click at [84, 27] on span "Chọn tuyến - nhóm tuyến" at bounding box center [79, 27] width 52 height 9
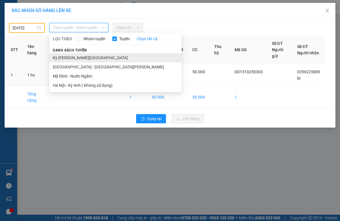
click at [73, 55] on li "Kỳ [PERSON_NAME][GEOGRAPHIC_DATA]" at bounding box center [115, 57] width 132 height 9
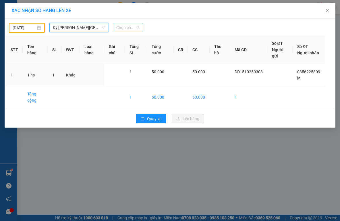
click at [125, 28] on span "Chọn chuyến" at bounding box center [127, 27] width 23 height 9
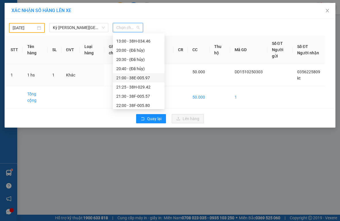
scroll to position [46, 0]
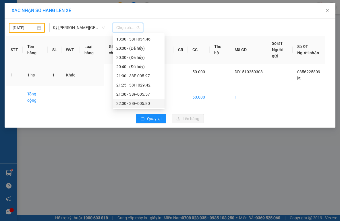
click at [135, 102] on div "22:00 - 38F-005.80" at bounding box center [138, 103] width 45 height 6
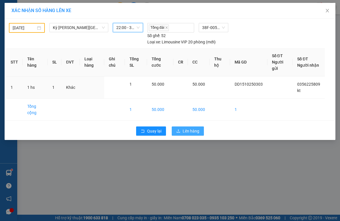
click at [190, 131] on span "Lên hàng" at bounding box center [191, 131] width 17 height 6
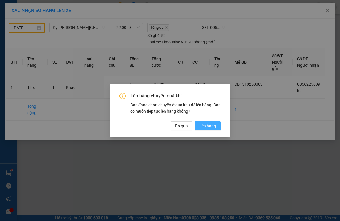
click at [208, 126] on span "Lên hàng" at bounding box center [208, 126] width 17 height 6
